Goal: Information Seeking & Learning: Check status

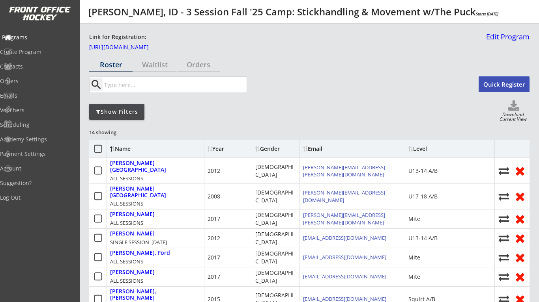
click at [44, 35] on div "Programs" at bounding box center [37, 38] width 71 height 6
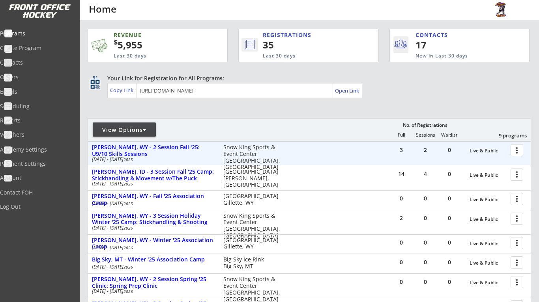
click at [516, 146] on div at bounding box center [518, 150] width 14 height 14
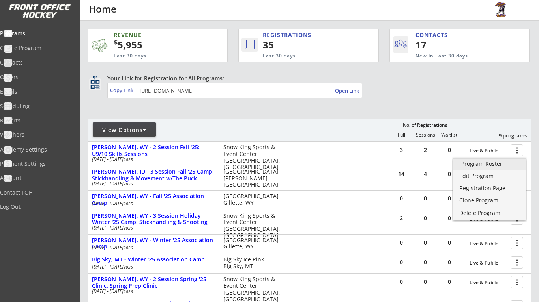
click at [486, 166] on div "Program Roster" at bounding box center [489, 164] width 56 height 6
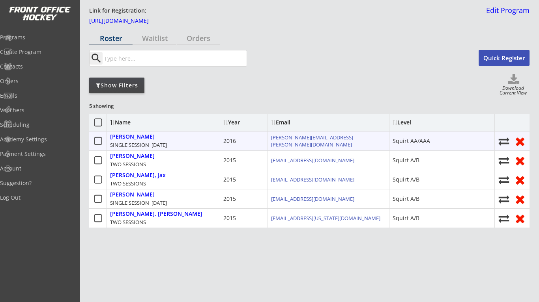
scroll to position [26, 0]
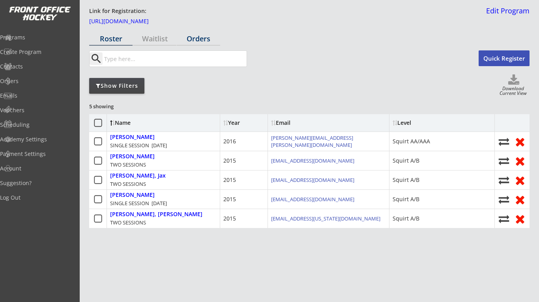
click at [199, 41] on div "Orders" at bounding box center [198, 38] width 43 height 7
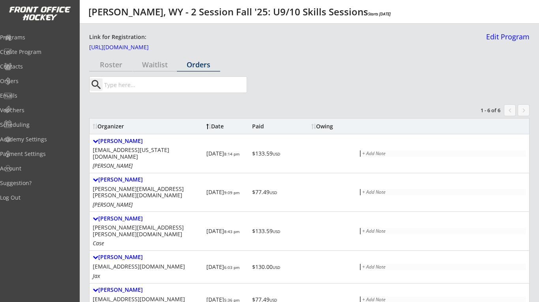
click at [128, 66] on div "Roster" at bounding box center [110, 64] width 43 height 7
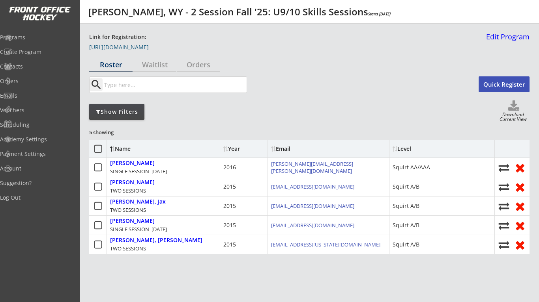
click at [168, 47] on link "https://frontofficehockey.com/program/1759430142968x706169011880067100" at bounding box center [128, 49] width 79 height 9
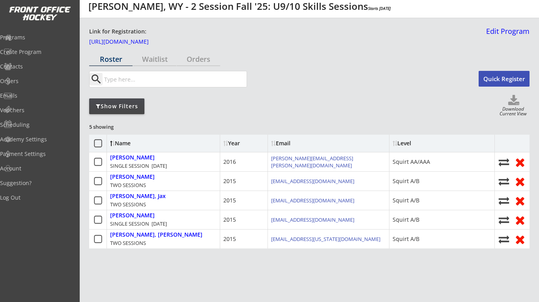
scroll to position [14, 0]
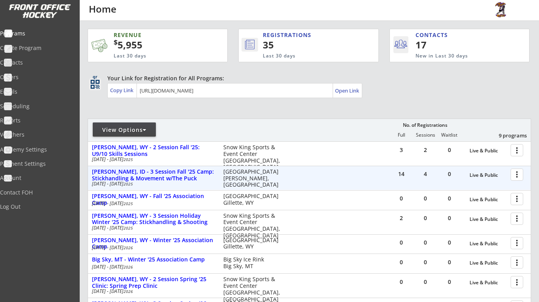
click at [519, 175] on div at bounding box center [518, 175] width 14 height 14
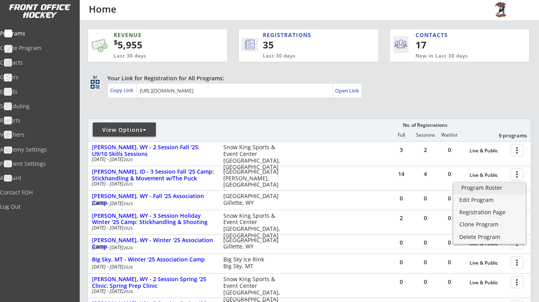
click at [501, 188] on div "Program Roster" at bounding box center [489, 188] width 56 height 6
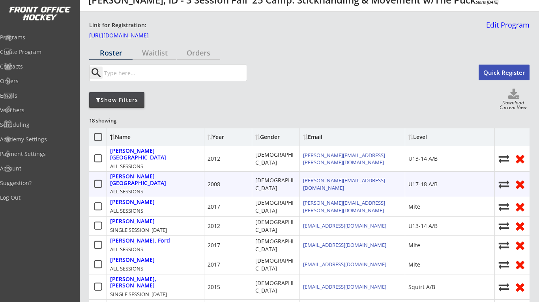
scroll to position [13, 0]
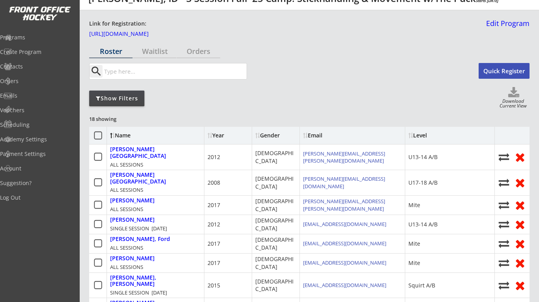
click at [135, 138] on div "Name" at bounding box center [142, 136] width 64 height 6
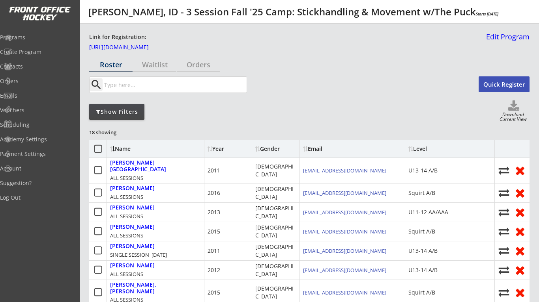
scroll to position [0, 0]
click at [168, 50] on link "[URL][DOMAIN_NAME]" at bounding box center [128, 49] width 79 height 9
click at [46, 39] on div "Programs" at bounding box center [37, 38] width 71 height 6
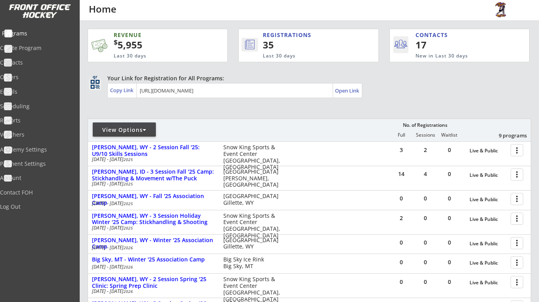
click at [46, 34] on div "Programs" at bounding box center [37, 34] width 71 height 6
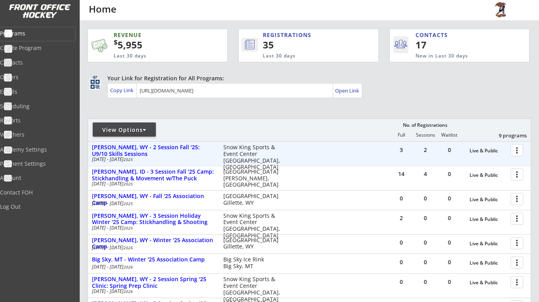
click at [516, 149] on div at bounding box center [518, 150] width 14 height 14
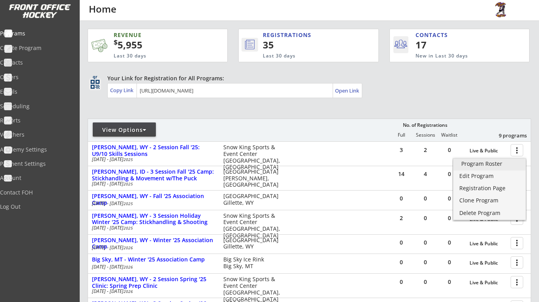
click at [492, 168] on link "Program Roster" at bounding box center [489, 165] width 72 height 12
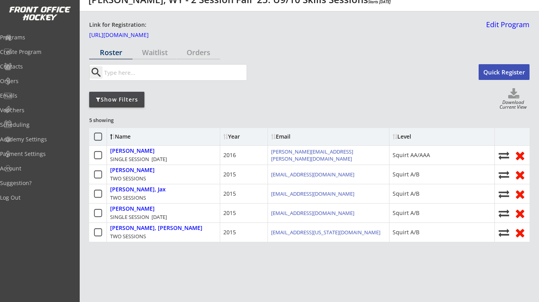
scroll to position [13, 0]
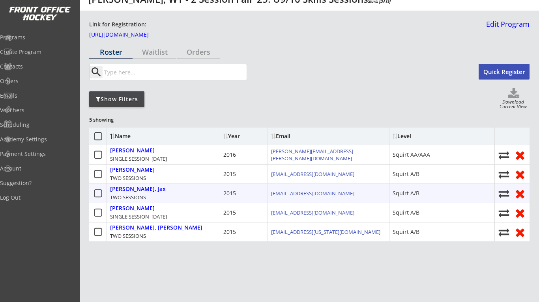
click at [152, 190] on div "Mcdonough, Jax" at bounding box center [138, 189] width 56 height 7
select select ""Squirt A/B""
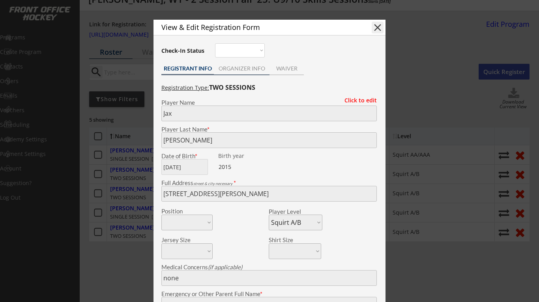
click at [248, 73] on div "ORGANIZER INFO" at bounding box center [242, 69] width 56 height 12
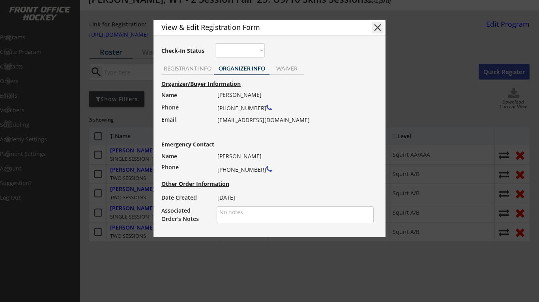
scroll to position [17, 0]
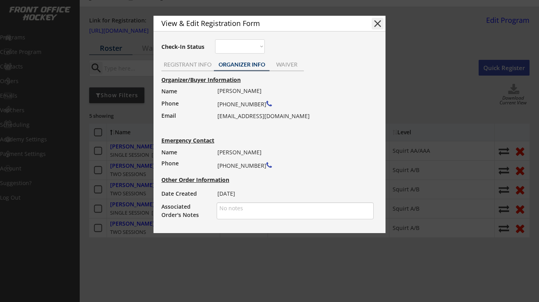
click at [380, 27] on button "close" at bounding box center [377, 24] width 12 height 12
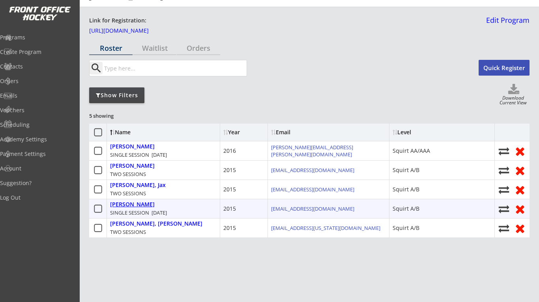
click at [140, 204] on div "Moyer, Graham" at bounding box center [132, 205] width 45 height 7
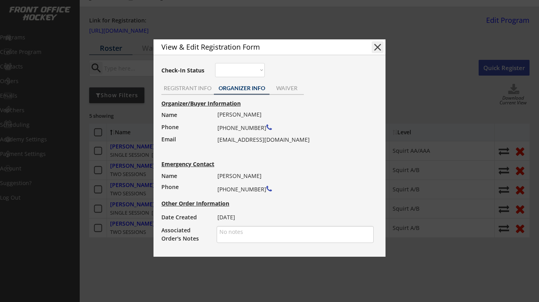
click at [375, 50] on button "close" at bounding box center [377, 47] width 12 height 12
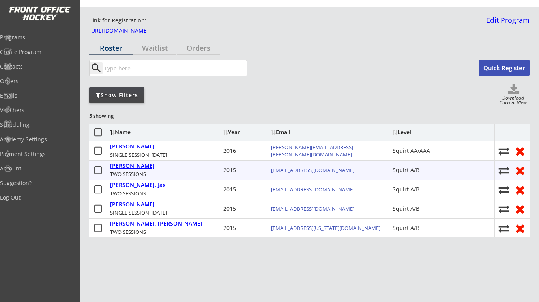
click at [143, 168] on div "Garcia, Aaron" at bounding box center [132, 166] width 45 height 7
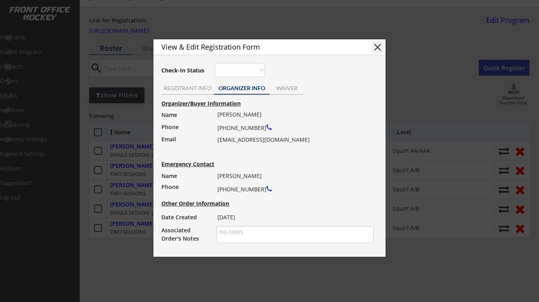
click at [377, 52] on button "close" at bounding box center [377, 47] width 12 height 12
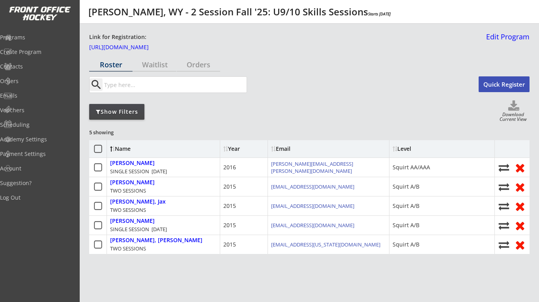
scroll to position [0, 0]
click at [28, 38] on div "Programs" at bounding box center [37, 38] width 71 height 6
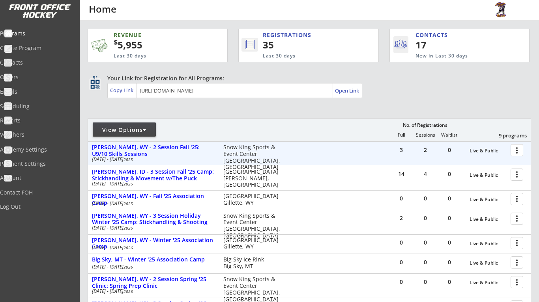
click at [515, 150] on div at bounding box center [518, 150] width 14 height 14
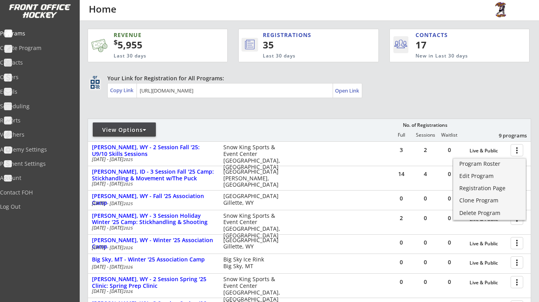
click at [325, 133] on div "View Options No. of Registrations Full Sessions Waitlist 9 programs" at bounding box center [309, 130] width 443 height 23
